Goal: Information Seeking & Learning: Learn about a topic

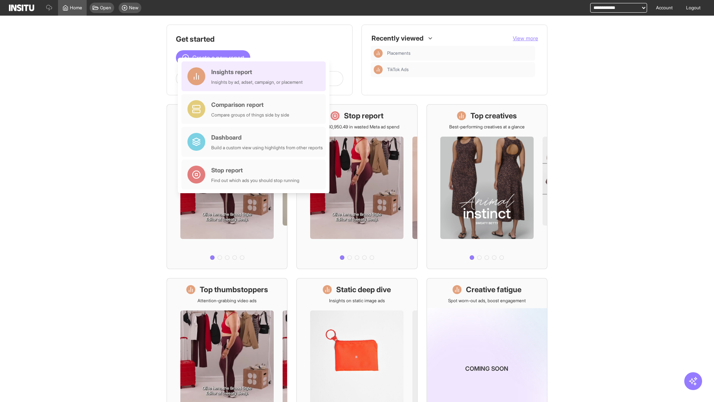
click at [256, 76] on div "Insights report Insights by ad, adset, campaign, or placement" at bounding box center [256, 76] width 91 height 18
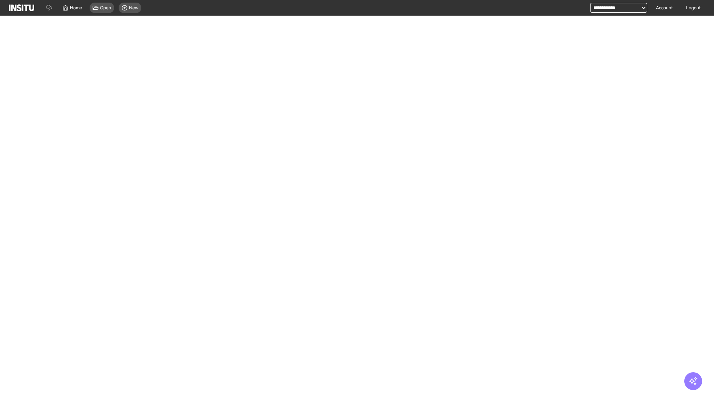
select select "**"
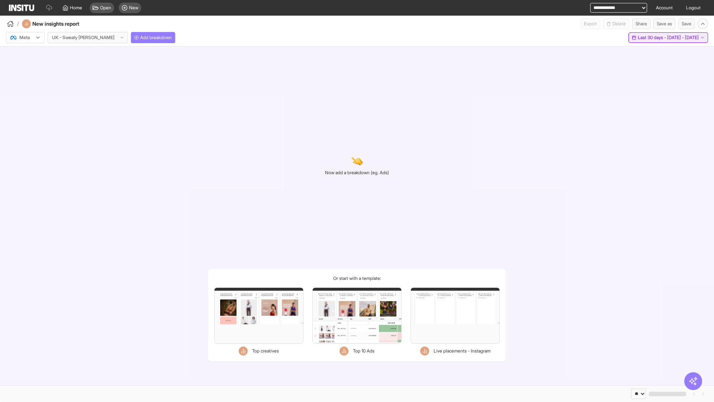
click at [653, 38] on span "Last 30 days - [DATE] - [DATE]" at bounding box center [668, 38] width 61 height 6
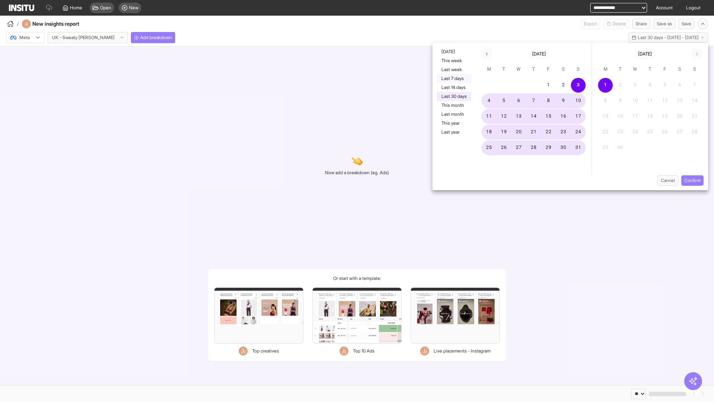
click at [453, 78] on button "Last 7 days" at bounding box center [454, 78] width 34 height 9
